Goal: Find specific fact: Find specific fact

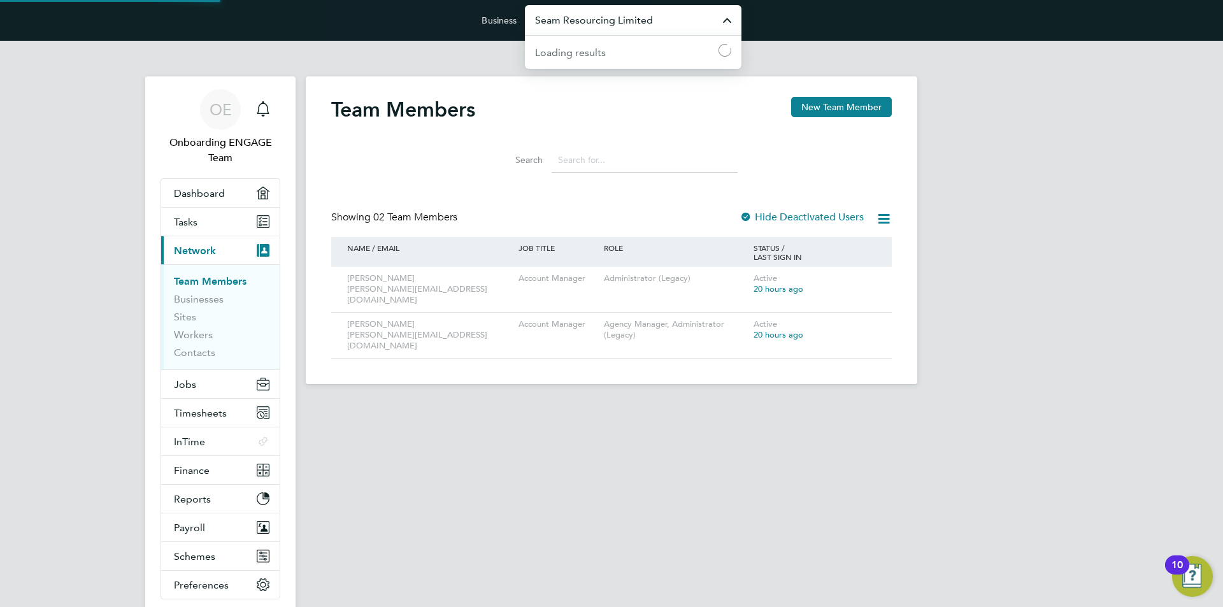
click at [626, 11] on input "Seam Resourcing Limited" at bounding box center [633, 20] width 217 height 30
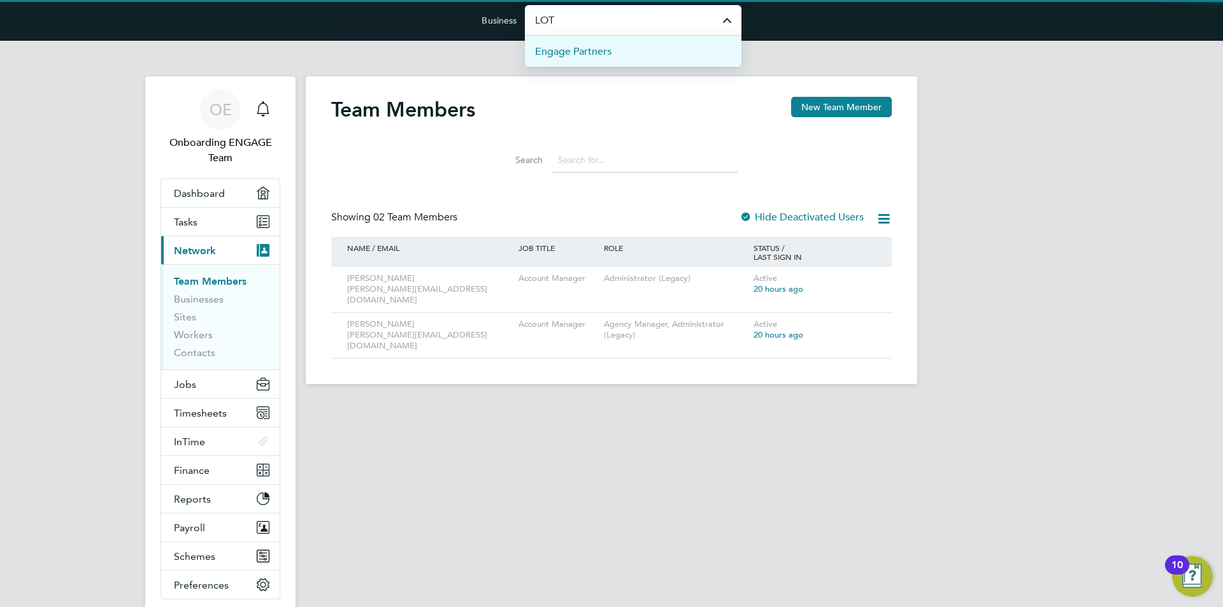
click at [624, 56] on li "Engage Partners" at bounding box center [633, 51] width 217 height 31
type input "Engage Partners"
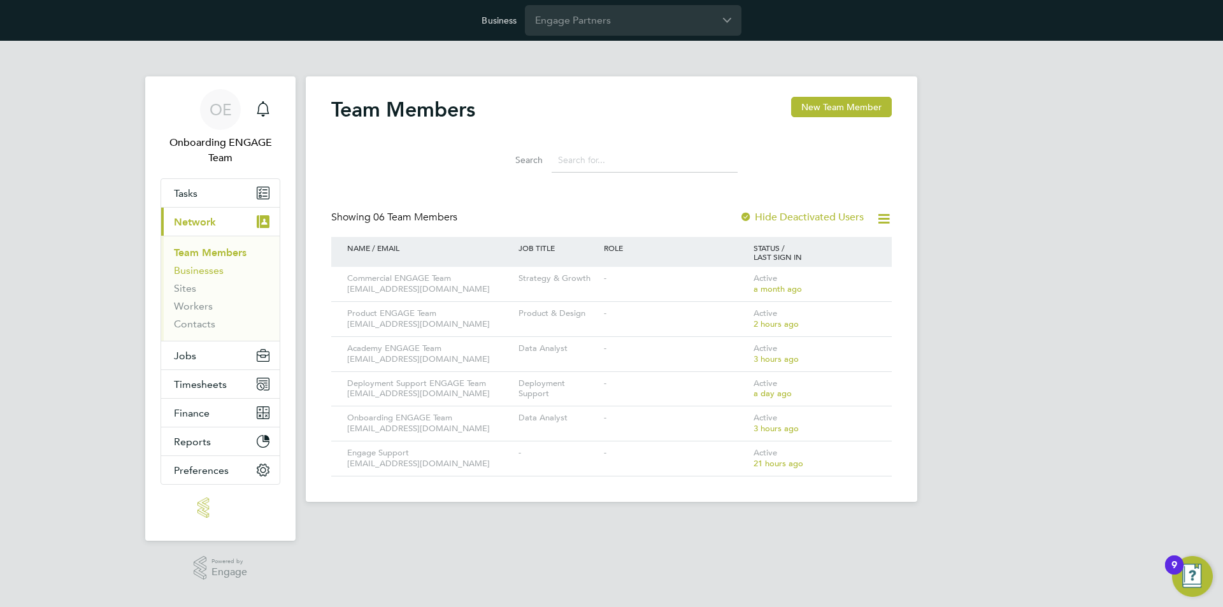
click at [185, 270] on link "Businesses" at bounding box center [199, 270] width 50 height 12
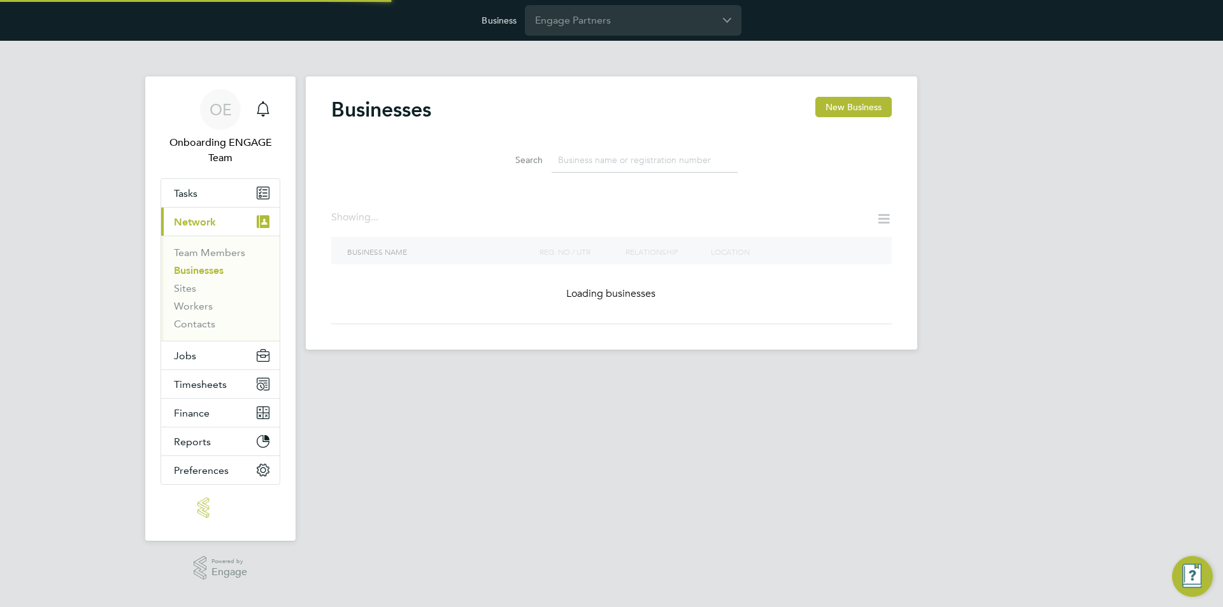
click at [583, 171] on input at bounding box center [645, 160] width 186 height 25
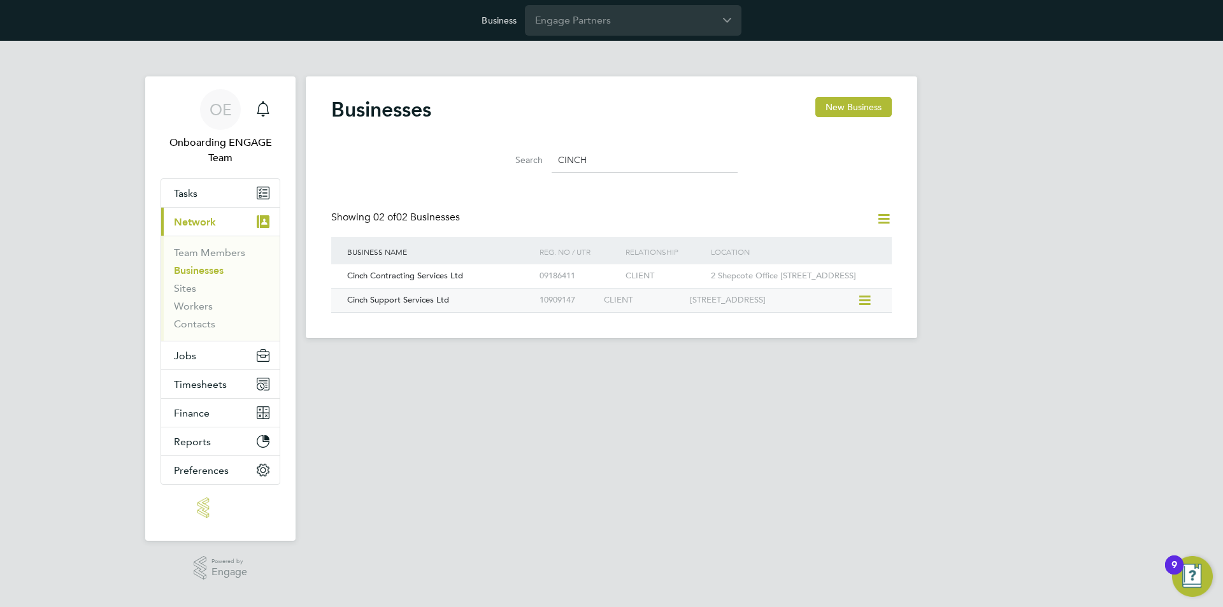
type input "CINCH"
click at [462, 311] on div "Cinch Support Services Ltd" at bounding box center [440, 301] width 192 height 24
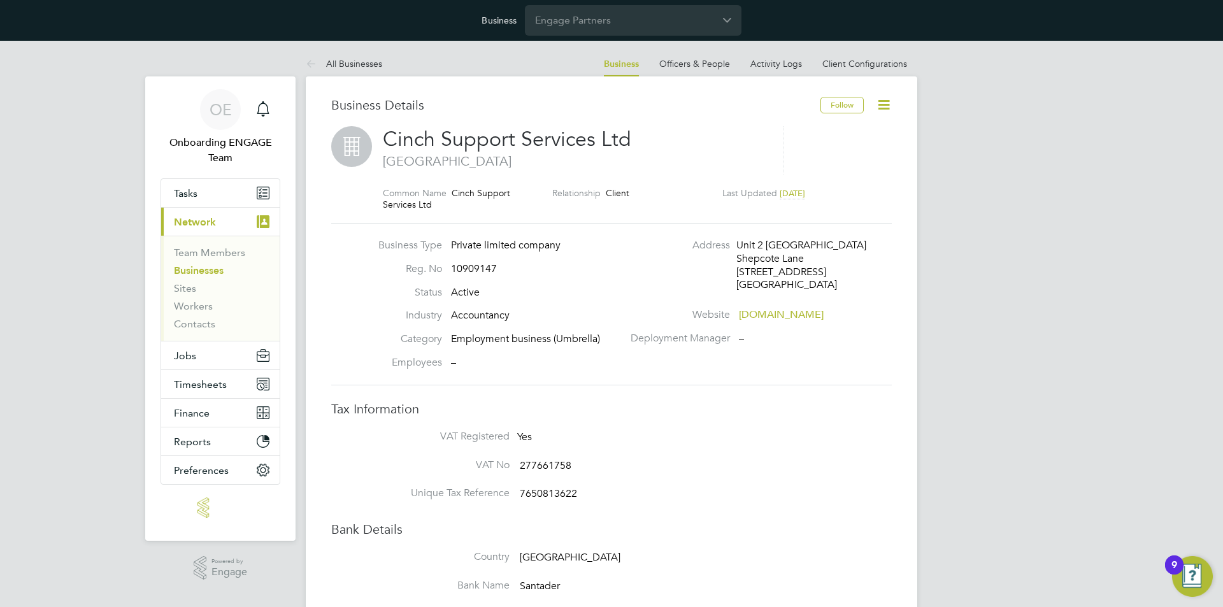
click at [482, 263] on span "10909147" at bounding box center [474, 268] width 46 height 13
copy span "10909147"
